Goal: Task Accomplishment & Management: Manage account settings

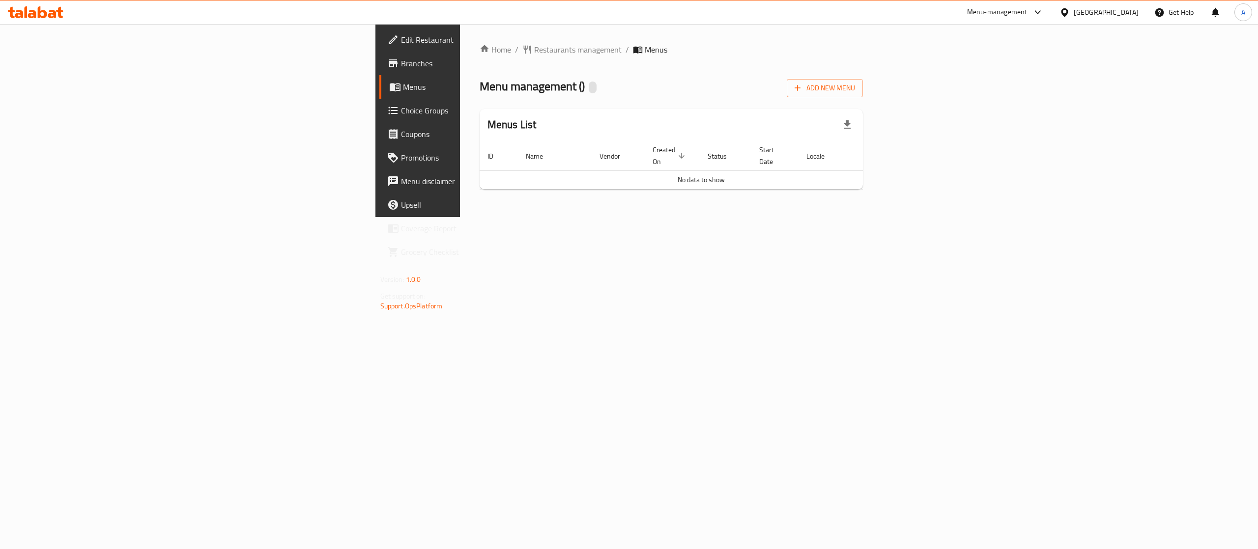
click at [842, 61] on div "Home / Restaurants management / Menus Menu management ( ) Add New Menu Menus Li…" at bounding box center [671, 121] width 384 height 154
click at [869, 175] on td "No data to show" at bounding box center [700, 179] width 443 height 19
